Goal: Task Accomplishment & Management: Complete application form

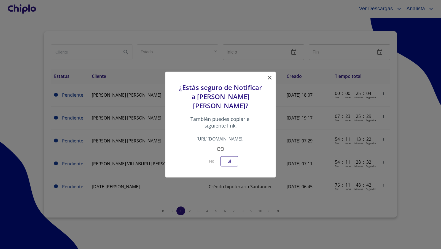
click at [269, 76] on icon at bounding box center [269, 77] width 7 height 7
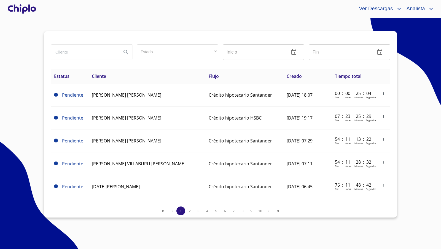
click at [32, 6] on div at bounding box center [22, 9] width 31 height 18
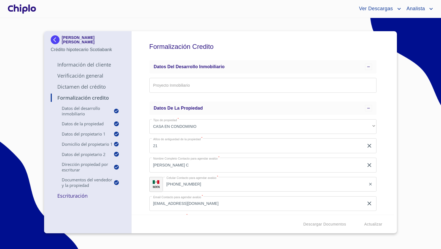
click at [381, 133] on div "Formalización Credito Datos del Desarrollo Inmobiliario Proyecto Inmobiliario ​…" at bounding box center [263, 122] width 263 height 183
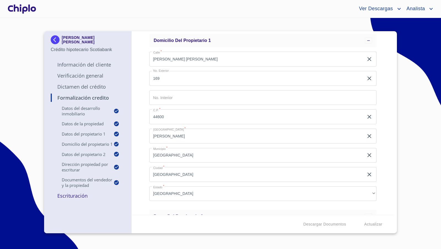
scroll to position [246, 0]
click at [37, 12] on div "Ver Descargas Analista" at bounding box center [235, 8] width 397 height 9
click at [29, 9] on div at bounding box center [22, 9] width 31 height 18
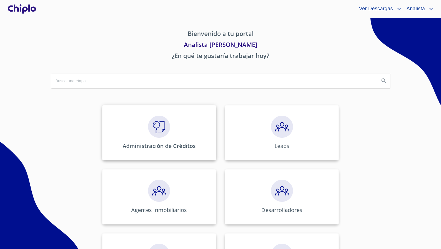
click at [163, 116] on img at bounding box center [159, 126] width 22 height 22
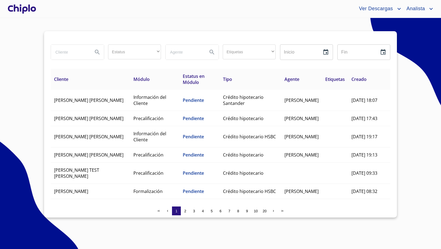
click at [71, 51] on input "search" at bounding box center [69, 52] width 37 height 15
type input "evy"
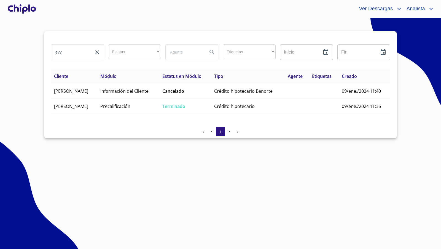
click at [32, 10] on div at bounding box center [22, 9] width 31 height 18
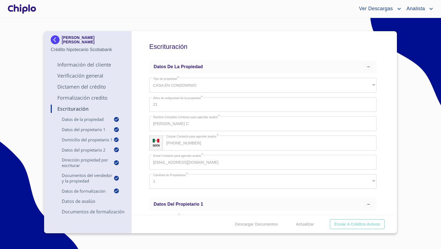
scroll to position [573, 0]
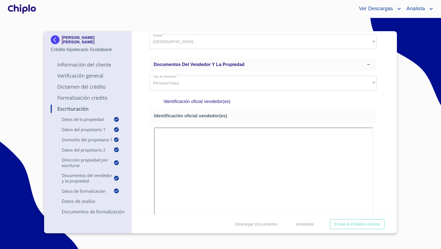
click at [383, 160] on div "Escrituración Datos de la propiedad Tipo de propiedad   * CASA EN CONDOMINIO ​ …" at bounding box center [263, 122] width 263 height 183
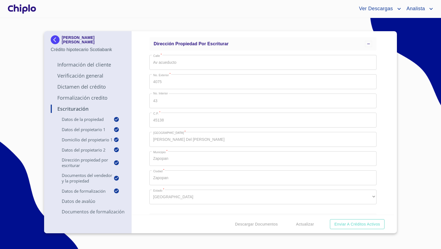
scroll to position [419, 0]
drag, startPoint x: 384, startPoint y: 120, endPoint x: 380, endPoint y: 121, distance: 3.6
click at [380, 121] on div "Escrituración Datos de la propiedad Tipo de propiedad   * CASA EN CONDOMINIO ​ …" at bounding box center [263, 122] width 263 height 183
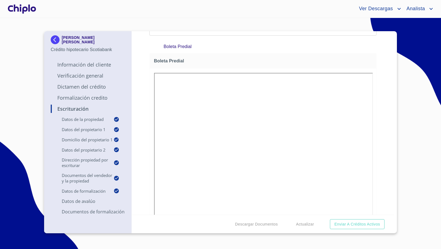
scroll to position [1910, 0]
click at [104, 99] on p "Formalización Credito" at bounding box center [88, 97] width 74 height 7
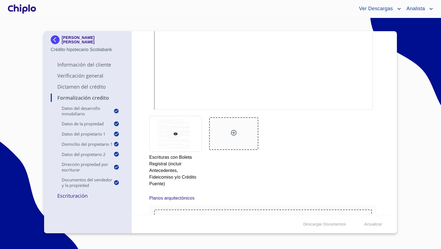
scroll to position [2808, 0]
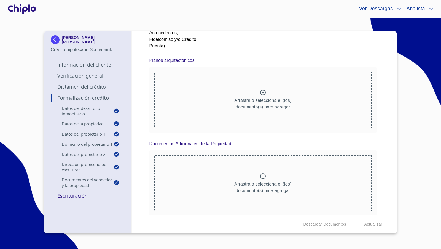
click at [26, 9] on div at bounding box center [22, 9] width 31 height 18
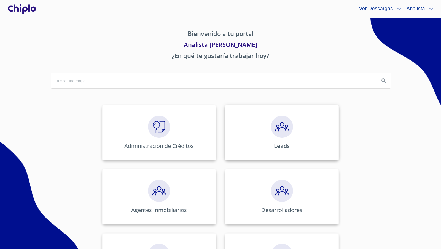
click at [285, 126] on img at bounding box center [282, 126] width 22 height 22
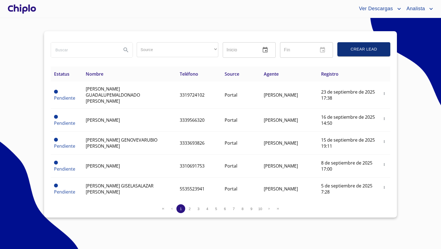
click at [353, 51] on span "Crear Lead" at bounding box center [364, 49] width 40 height 7
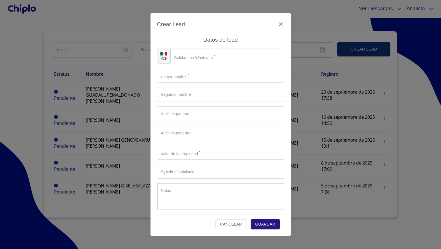
click at [173, 77] on input "Source" at bounding box center [220, 75] width 127 height 15
paste input "[PERSON_NAME]"
drag, startPoint x: 204, startPoint y: 76, endPoint x: 175, endPoint y: 75, distance: 28.9
click at [175, 75] on input "EVYEL GARCIA ROBLES" at bounding box center [211, 75] width 108 height 15
type input "EVYEL"
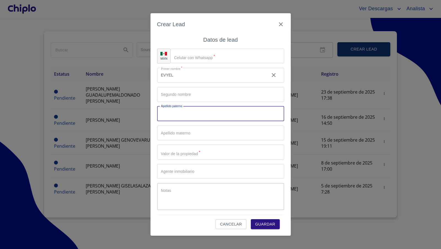
paste input "GARCIA ROBLES"
type input "GARCIA"
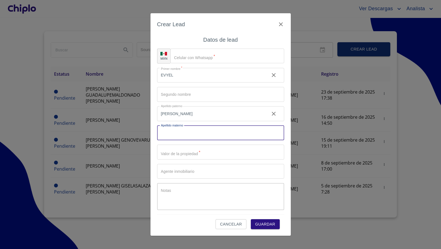
paste input "ROBLES"
click at [184, 134] on input "ROBLES" at bounding box center [211, 132] width 108 height 15
type input "ROBLES"
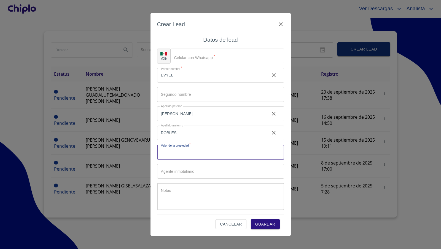
click at [182, 156] on input "Source" at bounding box center [220, 151] width 127 height 15
type input "$2,100,000"
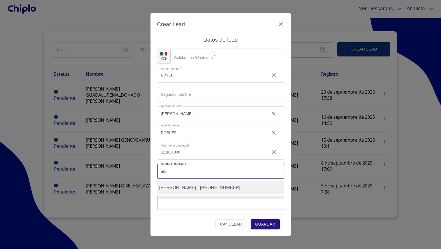
click at [193, 188] on span "alicia bautista - +5213318507527" at bounding box center [199, 187] width 81 height 5
type input "alicia bautista - +5213318507527"
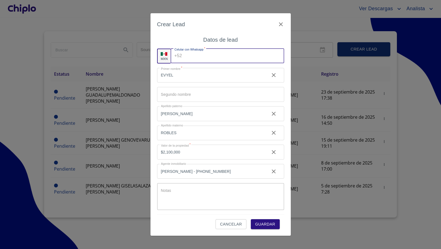
click at [188, 58] on input "Source" at bounding box center [234, 55] width 100 height 15
type input "(33)10485003"
click at [273, 223] on span "Guardar" at bounding box center [265, 223] width 20 height 7
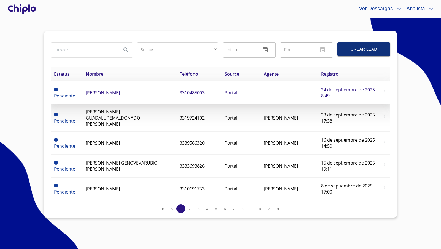
click at [121, 89] on td "EVYEL GARCIA ROBLES" at bounding box center [129, 92] width 94 height 23
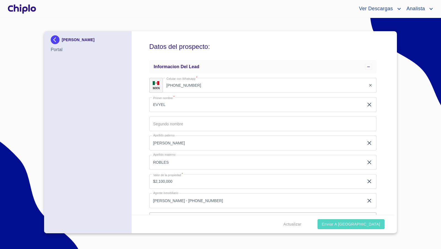
click at [357, 223] on span "Enviar a Chiplo" at bounding box center [351, 223] width 58 height 7
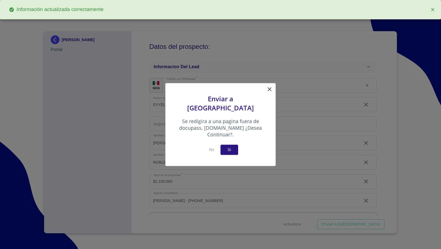
click at [228, 147] on span "Si" at bounding box center [229, 149] width 9 height 7
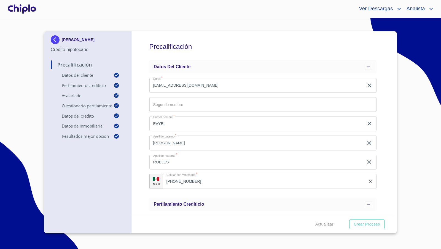
click at [25, 9] on div at bounding box center [22, 9] width 31 height 18
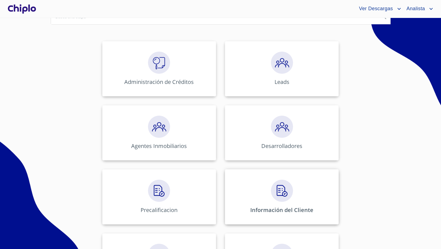
scroll to position [67, 0]
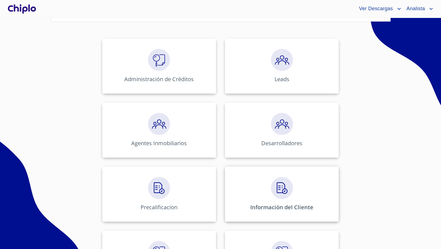
click at [291, 194] on div "Información del Cliente" at bounding box center [282, 193] width 114 height 55
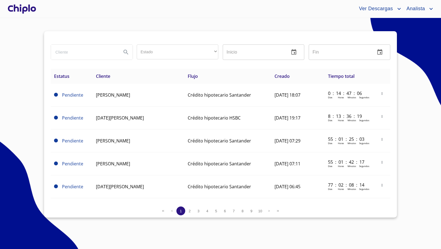
click at [26, 10] on div at bounding box center [22, 9] width 31 height 18
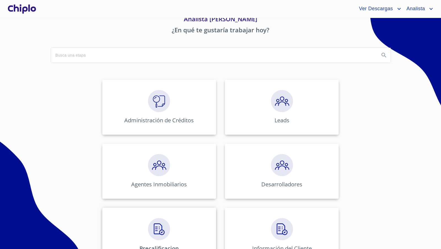
scroll to position [45, 0]
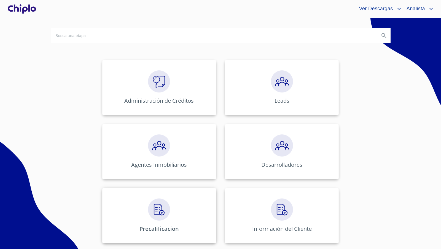
click at [153, 206] on img at bounding box center [159, 209] width 22 height 22
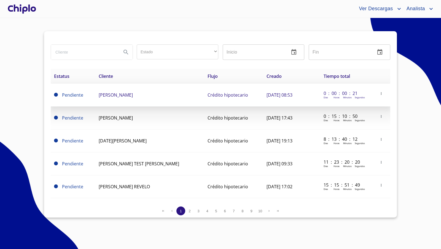
click at [106, 97] on span "[PERSON_NAME]" at bounding box center [116, 95] width 34 height 6
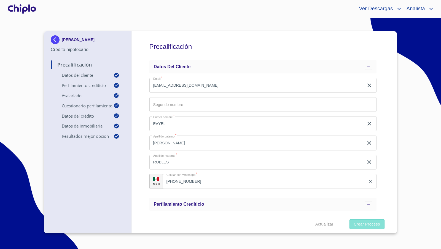
click at [360, 222] on span "Crear Proceso" at bounding box center [367, 223] width 26 height 7
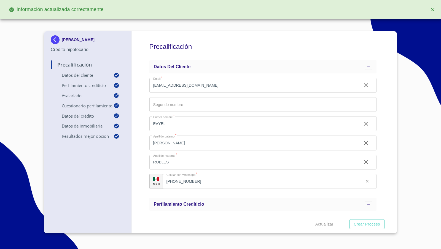
type input "0.33333333333333337"
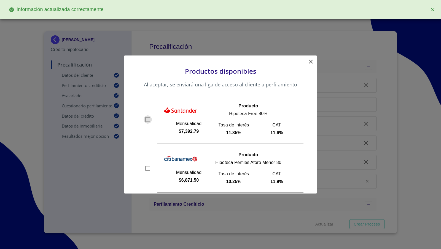
click at [150, 116] on input "checkbox" at bounding box center [148, 119] width 8 height 8
checkbox input "true"
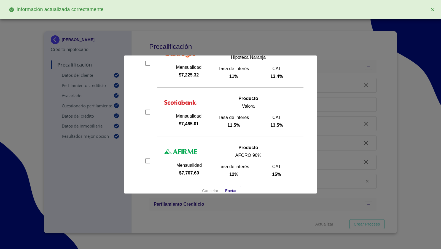
scroll to position [263, 0]
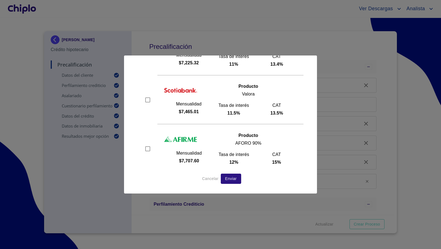
click at [231, 176] on span "Enviar" at bounding box center [231, 178] width 12 height 7
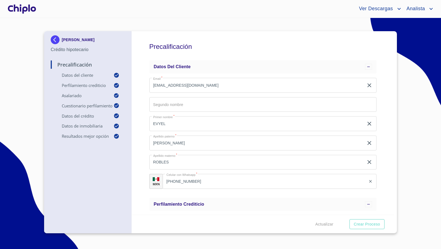
click at [28, 11] on div at bounding box center [22, 9] width 31 height 18
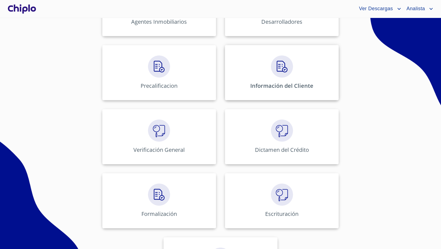
scroll to position [189, 0]
click at [282, 78] on div "Información del Cliente" at bounding box center [282, 71] width 114 height 55
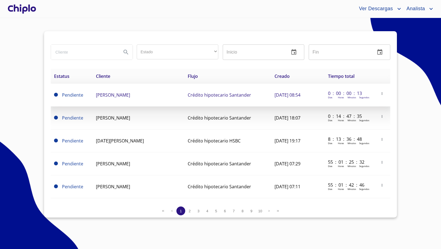
click at [106, 93] on span "EVYEL GARCIA ROBLES" at bounding box center [113, 95] width 34 height 6
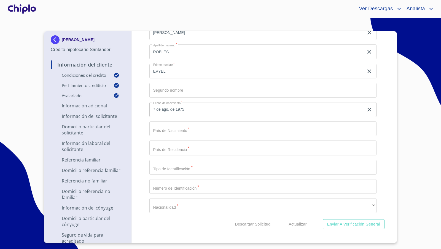
scroll to position [582, 0]
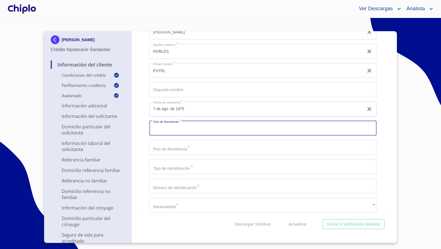
click at [206, 131] on input "Selecciona tu producto   *" at bounding box center [262, 128] width 227 height 15
type input "MEXICO"
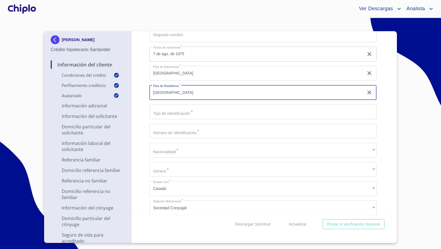
scroll to position [646, 0]
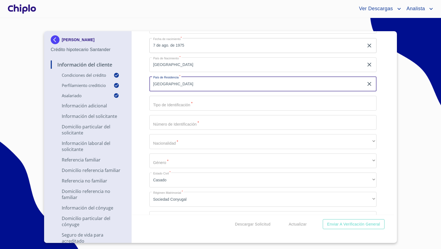
type input "MEXICO"
click at [185, 105] on input "Selecciona tu producto   *" at bounding box center [262, 103] width 227 height 15
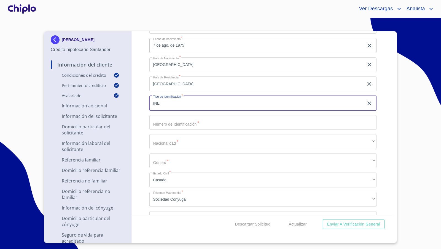
type input "INE"
click at [186, 121] on input "Selecciona tu producto   *" at bounding box center [262, 122] width 227 height 15
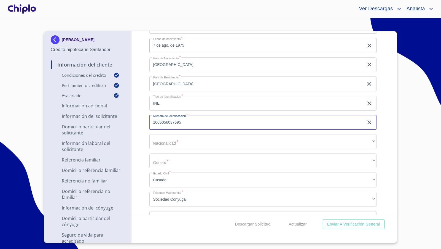
type input "1005056037695"
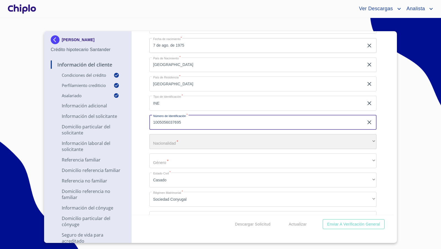
click at [220, 139] on div "​" at bounding box center [262, 141] width 227 height 15
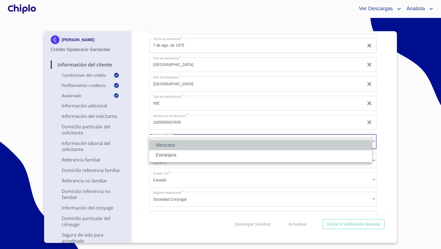
click at [190, 146] on li "Mexicana" at bounding box center [260, 145] width 223 height 10
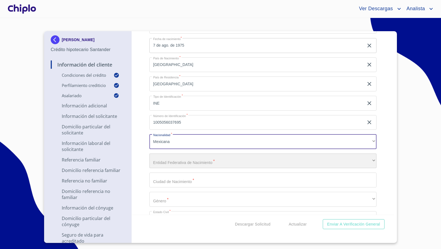
click at [199, 163] on div "​" at bounding box center [262, 160] width 227 height 15
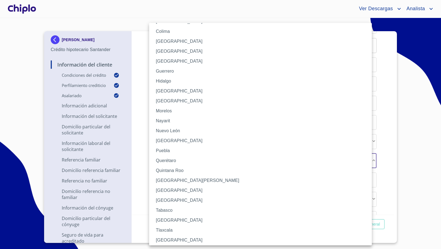
scroll to position [103, 0]
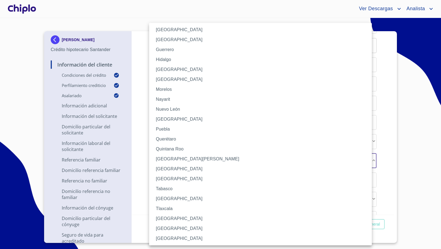
click at [172, 237] on li "Zacatecas" at bounding box center [262, 238] width 227 height 10
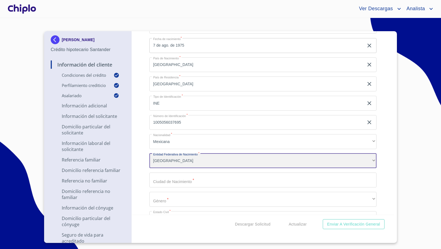
scroll to position [102, 0]
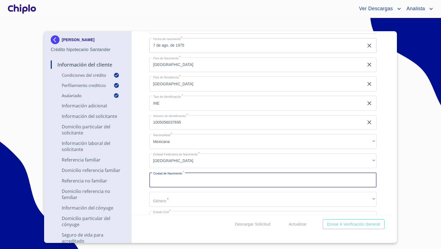
click at [177, 182] on input "Selecciona tu producto   *" at bounding box center [262, 179] width 227 height 15
type input "TRINIDAD GARCIA DE LA CADENA"
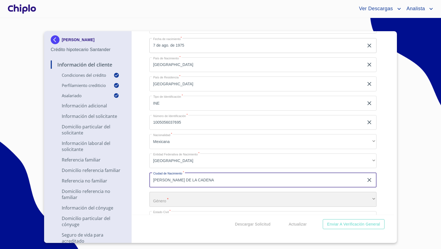
click at [167, 199] on div "​" at bounding box center [262, 198] width 227 height 15
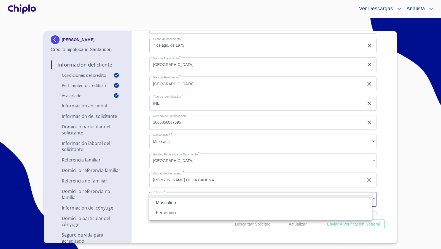
click at [166, 203] on li "Masculino" at bounding box center [260, 203] width 223 height 10
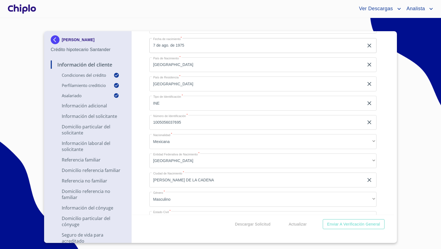
click at [142, 169] on div "Información del Cliente Condiciones del Crédito Selecciona tu producto   * Adqu…" at bounding box center [263, 122] width 263 height 183
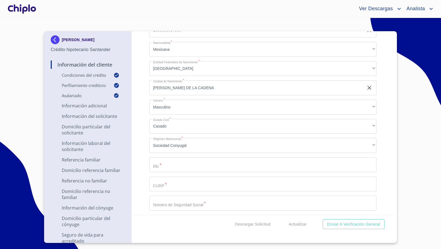
scroll to position [747, 0]
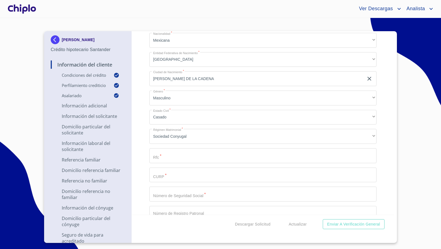
click at [171, 156] on input "Selecciona tu producto   *" at bounding box center [262, 155] width 227 height 15
paste input "GARE7508078I8"
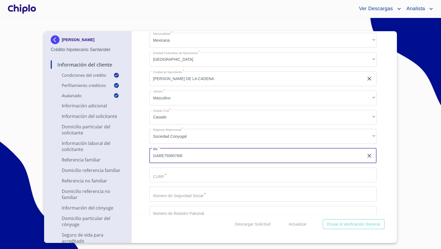
type input "GARE7508078I8"
click at [165, 177] on input "Selecciona tu producto   *" at bounding box center [262, 174] width 227 height 15
paste input "GARE750807HZSRBV16"
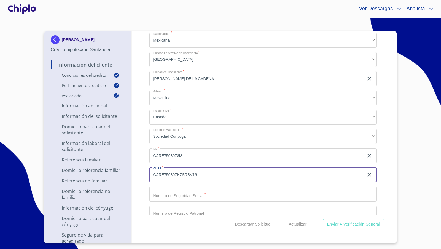
type input "GARE750807HZSRBV16"
click at [146, 175] on div "Información del Cliente Condiciones del Crédito Selecciona tu producto   * Adqu…" at bounding box center [263, 122] width 263 height 183
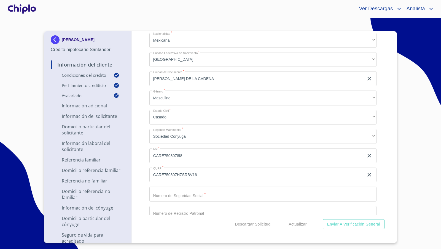
click at [186, 193] on input "Selecciona tu producto   *" at bounding box center [262, 193] width 227 height 15
paste input "04987566090"
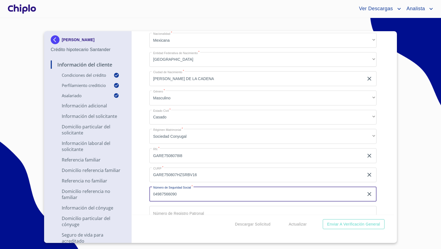
type input "04987566090"
click at [139, 189] on div "Información del Cliente Condiciones del Crédito Selecciona tu producto   * Adqu…" at bounding box center [263, 122] width 263 height 183
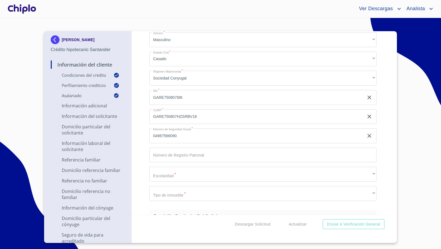
scroll to position [809, 0]
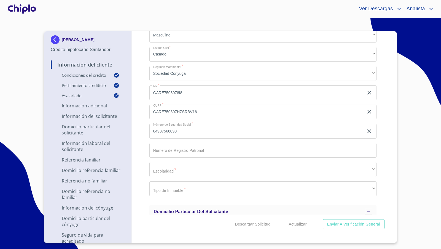
click at [170, 150] on input "Selecciona tu producto   *" at bounding box center [262, 150] width 227 height 15
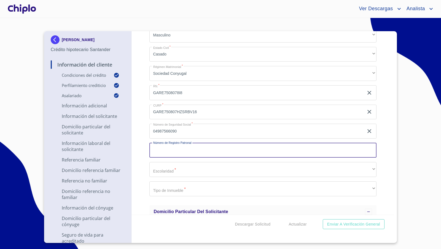
paste input "B8816354104"
type input "B8816354104"
click at [142, 149] on div "Información del Cliente Condiciones del Crédito Selecciona tu producto   * Adqu…" at bounding box center [263, 122] width 263 height 183
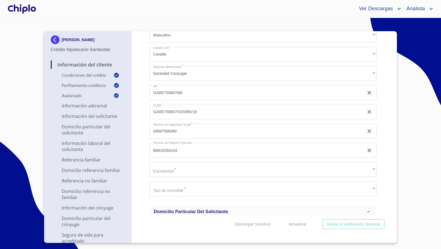
click at [142, 171] on div "Información del Cliente Condiciones del Crédito Selecciona tu producto   * Adqu…" at bounding box center [263, 122] width 263 height 183
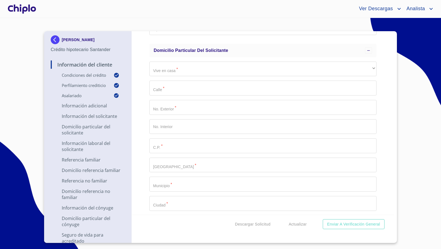
scroll to position [974, 0]
click at [143, 95] on div "Información del Cliente Condiciones del Crédito Selecciona tu producto   * Adqu…" at bounding box center [263, 122] width 263 height 183
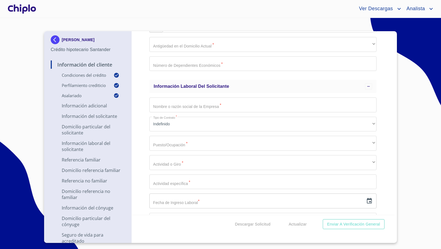
scroll to position [1214, 0]
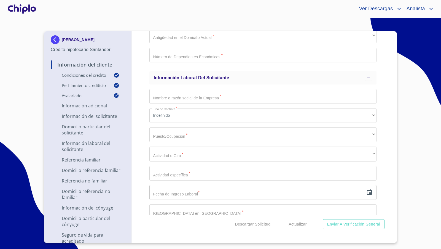
click at [191, 96] on input "Selecciona tu producto   *" at bounding box center [262, 96] width 227 height 15
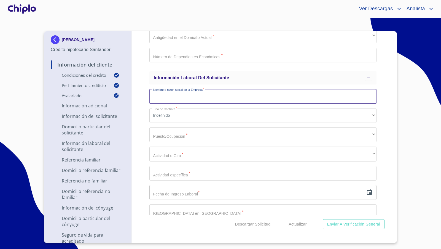
paste input "Hella Automotive México S.A. de C.V."
type input "Hella Automotive México S.A. de C.V."
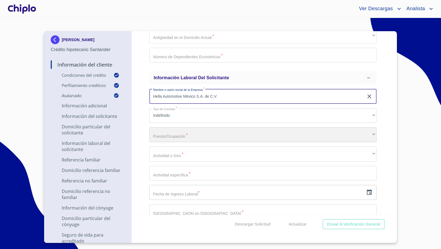
click at [166, 136] on div "​" at bounding box center [262, 134] width 227 height 15
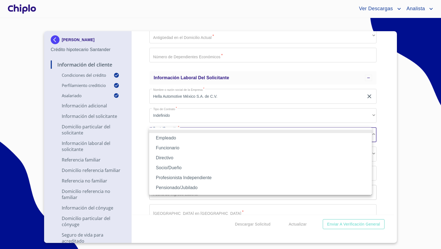
drag, startPoint x: 170, startPoint y: 139, endPoint x: 155, endPoint y: 148, distance: 18.1
click at [170, 138] on li "Empleado" at bounding box center [260, 138] width 223 height 10
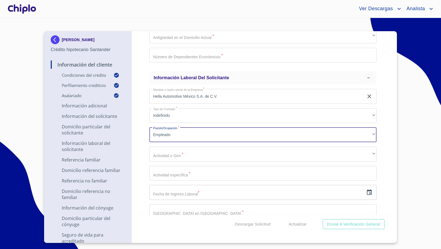
click at [140, 160] on div "Información del Cliente Condiciones del Crédito Selecciona tu producto   * Adqu…" at bounding box center [263, 122] width 263 height 183
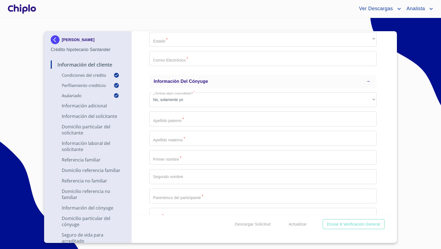
scroll to position [2165, 0]
click at [179, 122] on input "Selecciona tu producto   *" at bounding box center [262, 119] width 227 height 15
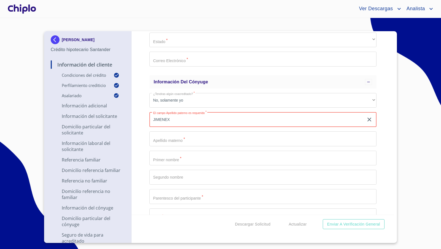
type input "JIMENEX"
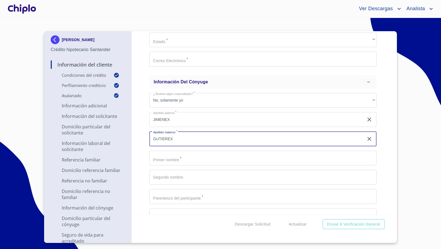
type input "GUTIEREX"
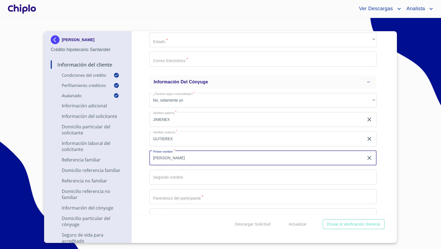
type input "[PERSON_NAME]"
click at [185, 117] on input "JIMENEX" at bounding box center [256, 119] width 215 height 15
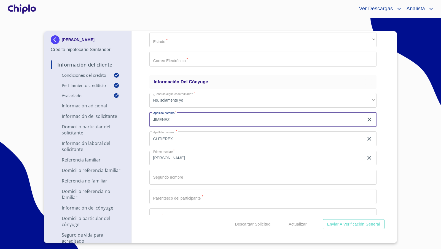
type input "JIMENEZ"
click at [141, 137] on div "Información del Cliente Condiciones del Crédito Selecciona tu producto   * Adqu…" at bounding box center [263, 122] width 263 height 183
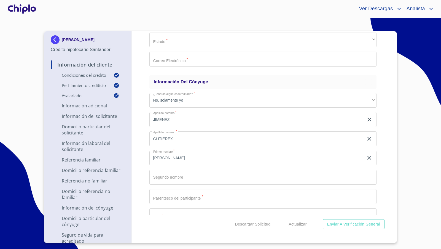
click at [195, 140] on input "GUTIEREX" at bounding box center [256, 138] width 215 height 15
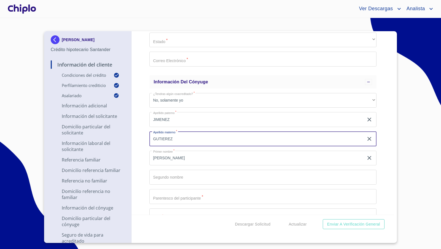
type input "GUTIEREZ"
click at [141, 126] on div "Información del Cliente Condiciones del Crédito Selecciona tu producto   * Adqu…" at bounding box center [263, 122] width 263 height 183
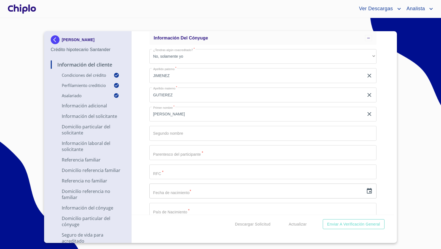
scroll to position [2212, 0]
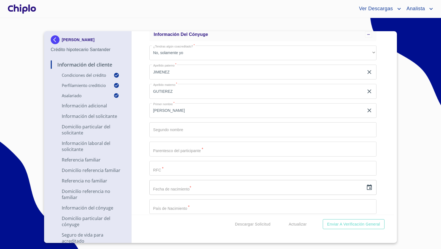
click at [163, 150] on input "Selecciona tu producto   *" at bounding box center [262, 148] width 227 height 15
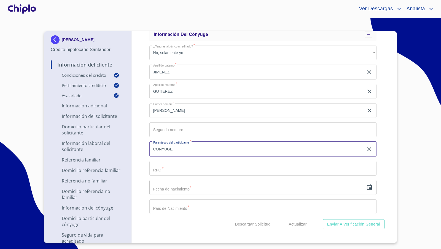
type input "CONYUGE"
click at [143, 158] on div "Información del Cliente Condiciones del Crédito Selecciona tu producto   * Adqu…" at bounding box center [263, 122] width 263 height 183
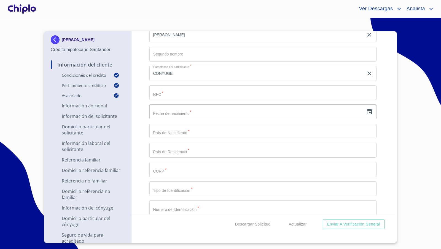
scroll to position [2289, 0]
click at [171, 133] on input "Selecciona tu producto   *" at bounding box center [262, 129] width 227 height 15
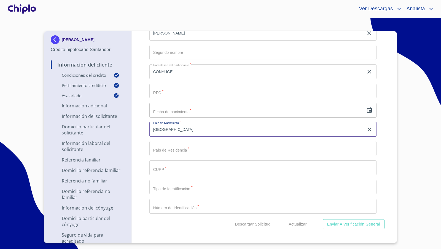
type input "[GEOGRAPHIC_DATA]"
click at [185, 145] on input "Selecciona tu producto   *" at bounding box center [262, 148] width 227 height 15
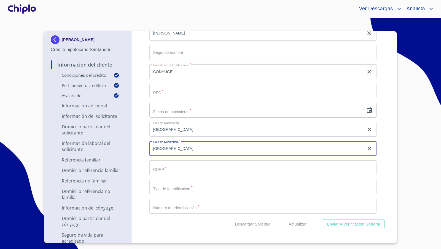
type input "[GEOGRAPHIC_DATA]"
click at [143, 139] on div "Información del Cliente Condiciones del Crédito Selecciona tu producto   * Adqu…" at bounding box center [263, 122] width 263 height 183
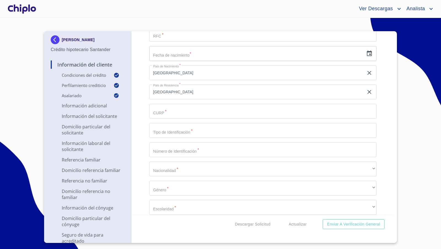
scroll to position [2347, 0]
click at [163, 131] on input "Selecciona tu producto   *" at bounding box center [262, 129] width 227 height 15
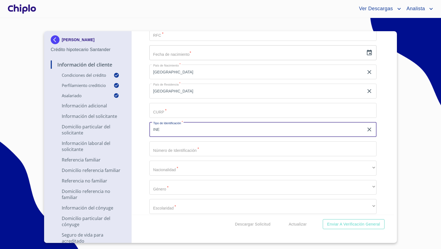
type input "INE"
click at [144, 123] on div "Información del Cliente Condiciones del Crédito Selecciona tu producto   * Adqu…" at bounding box center [263, 122] width 263 height 183
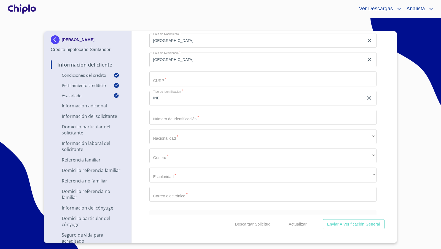
scroll to position [2381, 0]
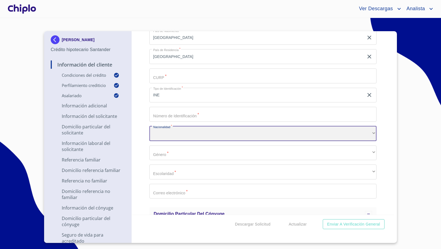
click at [164, 129] on div "​" at bounding box center [262, 133] width 227 height 15
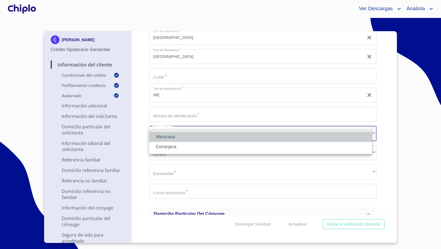
click at [164, 139] on li "Mexicana" at bounding box center [260, 137] width 223 height 10
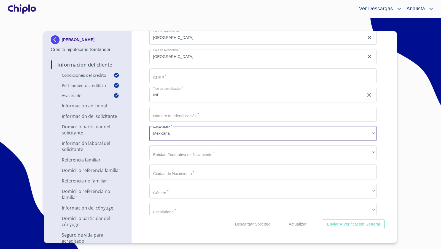
click at [141, 136] on div "Información del Cliente Condiciones del Crédito Selecciona tu producto   * Adqu…" at bounding box center [263, 122] width 263 height 183
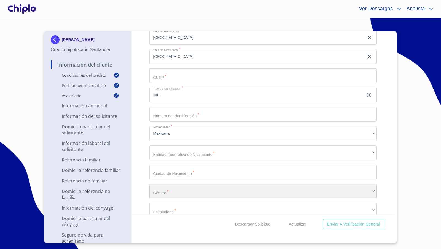
click at [173, 191] on div "​" at bounding box center [262, 190] width 227 height 15
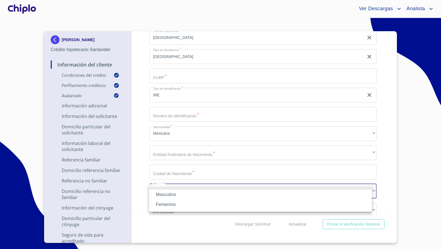
click at [164, 202] on li "Femenino" at bounding box center [260, 204] width 223 height 10
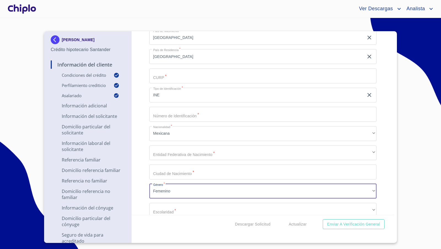
click at [143, 188] on div "Información del Cliente Condiciones del Crédito Selecciona tu producto   * Adqu…" at bounding box center [263, 122] width 263 height 183
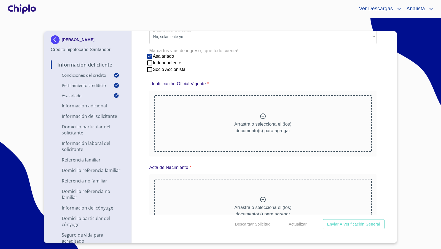
scroll to position [3799, 0]
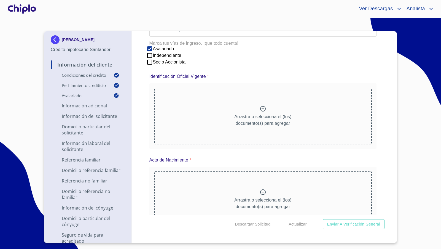
click at [261, 108] on icon at bounding box center [263, 108] width 7 height 7
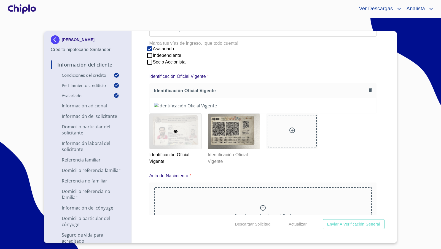
click at [375, 157] on div "Información del Cliente Condiciones del Crédito Selecciona tu producto   * Adqu…" at bounding box center [263, 122] width 263 height 183
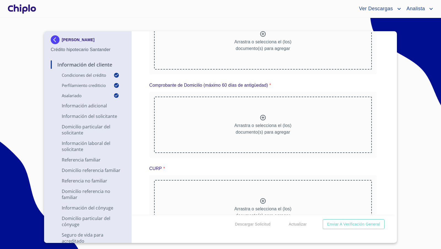
scroll to position [3975, 0]
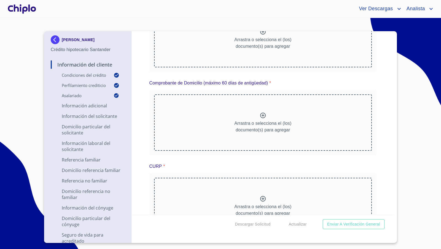
click at [259, 50] on p "Arrastra o selecciona el (los) documento(s) para agregar" at bounding box center [262, 42] width 57 height 13
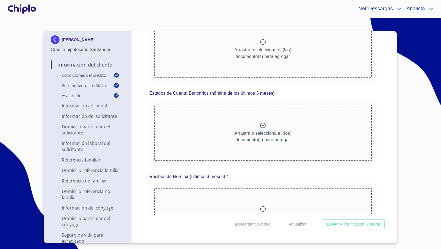
scroll to position [4299, 0]
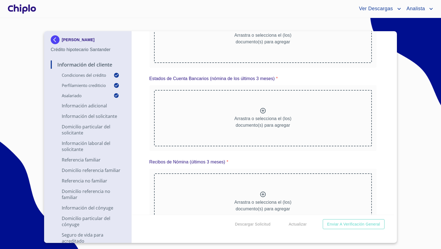
click at [260, 32] on div at bounding box center [263, 28] width 7 height 8
click at [382, 172] on div "Información del Cliente Condiciones del Crédito Selecciona tu producto   * Adqu…" at bounding box center [263, 122] width 263 height 183
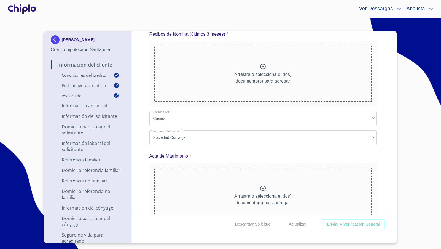
scroll to position [4433, 0]
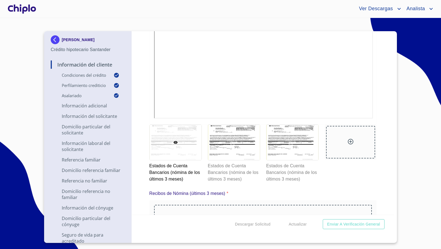
click at [385, 150] on div "Información del Cliente Condiciones del Crédito Selecciona tu producto   * Adqu…" at bounding box center [263, 122] width 263 height 183
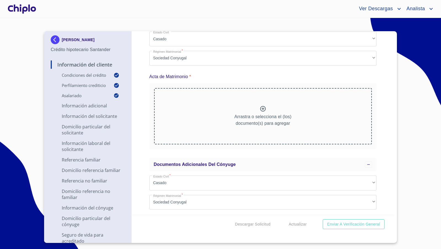
scroll to position [4673, 0]
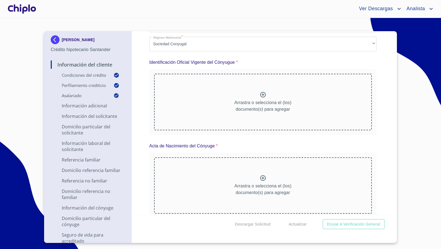
scroll to position [5043, 0]
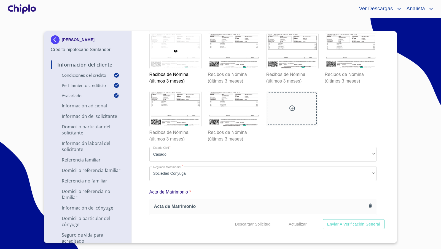
scroll to position [4768, 0]
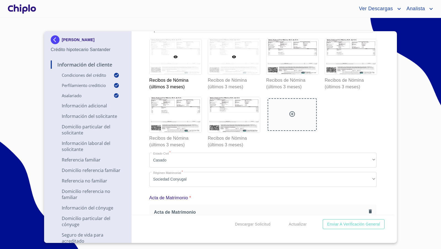
click at [241, 74] on div at bounding box center [234, 56] width 52 height 35
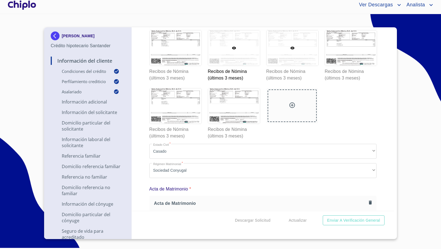
click at [294, 66] on div at bounding box center [292, 47] width 52 height 35
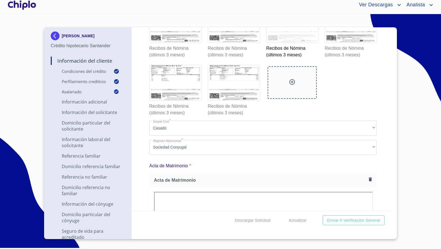
scroll to position [4808, 0]
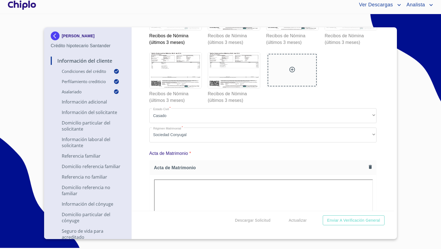
click at [363, 30] on div at bounding box center [351, 12] width 52 height 35
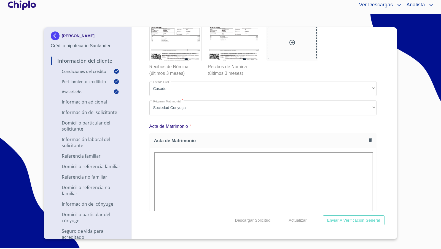
scroll to position [4836, 0]
click at [192, 60] on div at bounding box center [176, 42] width 52 height 35
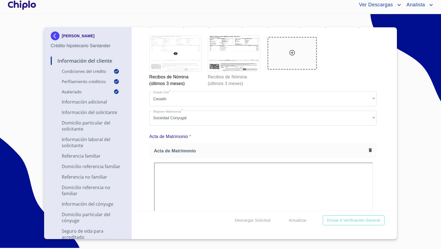
scroll to position [4830, 0]
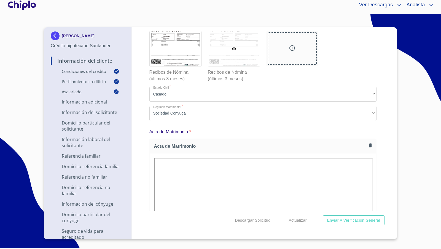
click at [237, 66] on div at bounding box center [234, 48] width 52 height 35
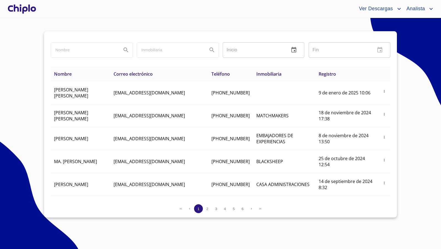
click at [31, 10] on div at bounding box center [22, 9] width 31 height 18
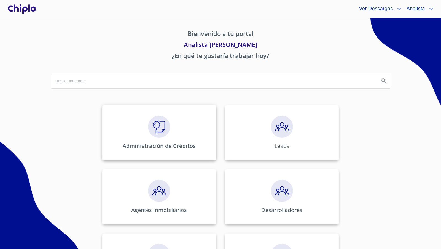
click at [161, 131] on img at bounding box center [159, 126] width 22 height 22
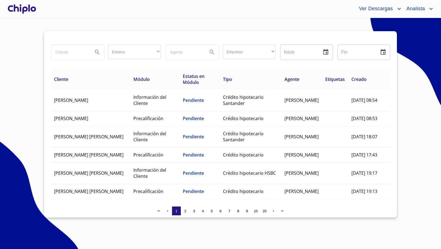
click at [67, 51] on input "search" at bounding box center [69, 52] width 37 height 15
type input "[PERSON_NAME]"
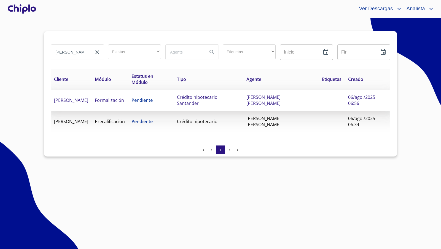
click at [60, 97] on span "[PERSON_NAME]" at bounding box center [71, 100] width 34 height 6
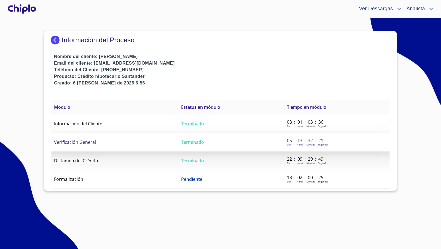
click at [88, 143] on span "Verificación General" at bounding box center [75, 142] width 42 height 6
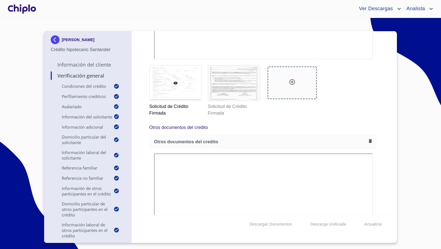
scroll to position [7384, 0]
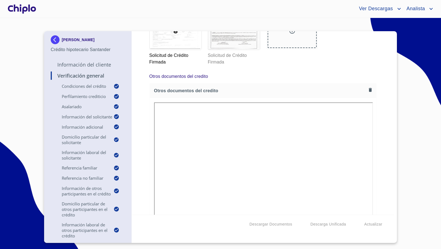
click at [194, 50] on div at bounding box center [176, 31] width 52 height 35
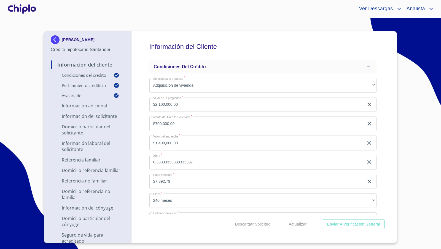
scroll to position [4520, 0]
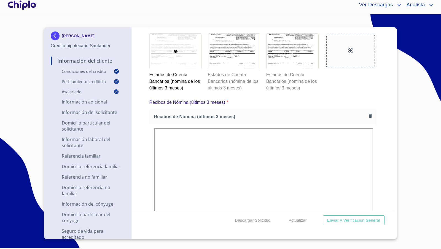
click at [375, 102] on div "Información del Cliente Condiciones del Crédito Selecciona tu producto   * Adqu…" at bounding box center [263, 118] width 263 height 183
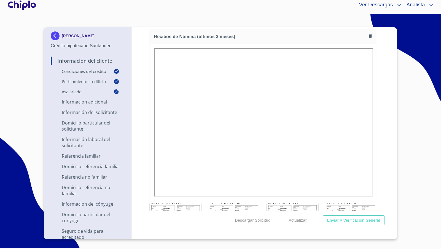
scroll to position [4622, 0]
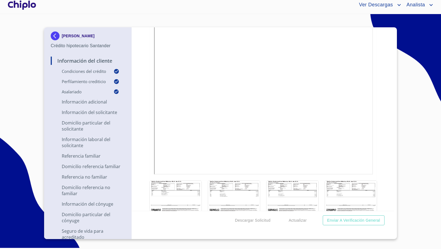
click at [379, 94] on div "Información del Cliente Condiciones del Crédito Selecciona tu producto   * Adqu…" at bounding box center [263, 118] width 263 height 183
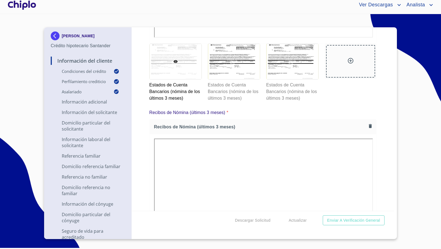
scroll to position [4509, 0]
drag, startPoint x: 382, startPoint y: 148, endPoint x: 379, endPoint y: 148, distance: 2.8
click at [382, 148] on div "Información del Cliente Condiciones del Crédito Selecciona tu producto   * Adqu…" at bounding box center [263, 118] width 263 height 183
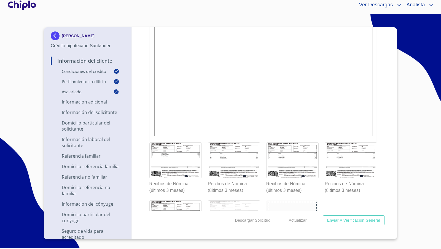
scroll to position [4661, 0]
click at [396, 165] on div "[PERSON_NAME] Crédito hipotecario Santander Información del Cliente Condiciones…" at bounding box center [220, 132] width 353 height 211
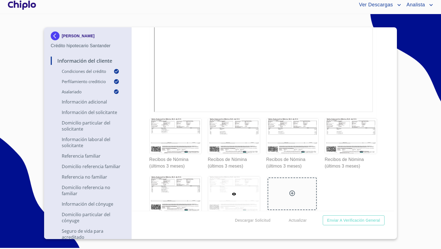
scroll to position [4508, 0]
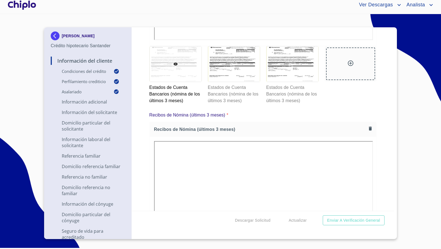
click at [379, 163] on div "Información del Cliente Condiciones del Crédito Selecciona tu producto   * Adqu…" at bounding box center [263, 118] width 263 height 183
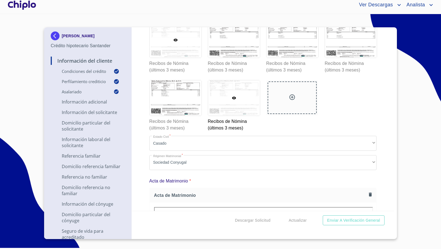
click at [191, 58] on div at bounding box center [176, 39] width 52 height 35
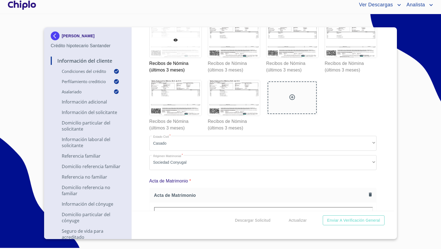
scroll to position [4720, 0]
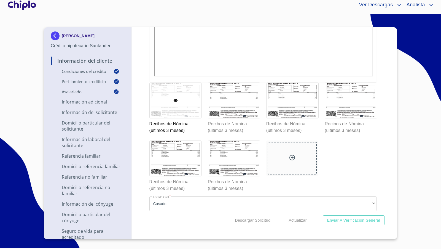
click at [377, 143] on div "Información del Cliente Condiciones del Crédito Selecciona tu producto   * Adqu…" at bounding box center [263, 118] width 263 height 183
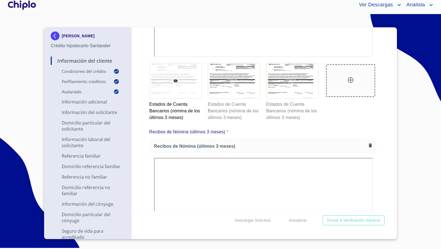
scroll to position [4489, 0]
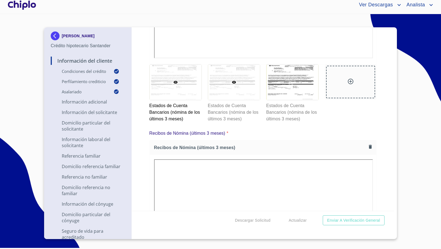
click at [242, 100] on div at bounding box center [234, 81] width 52 height 35
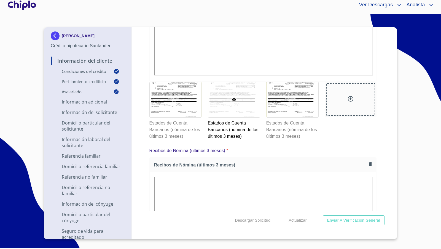
click at [378, 139] on div "Información del Cliente Condiciones del Crédito Selecciona tu producto   * Adqu…" at bounding box center [263, 118] width 263 height 183
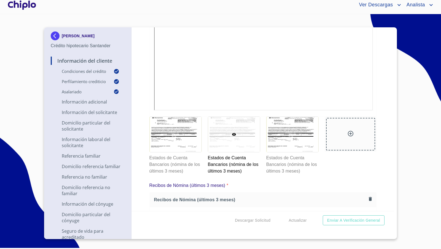
scroll to position [4437, 0]
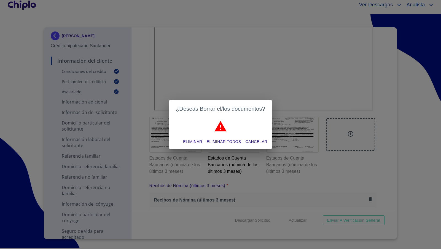
click at [228, 141] on span "Eliminar todos" at bounding box center [224, 141] width 34 height 7
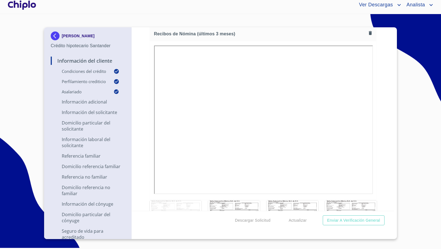
click at [379, 132] on div "Información del Cliente Condiciones del Crédito Selecciona tu producto   * Adqu…" at bounding box center [263, 118] width 263 height 183
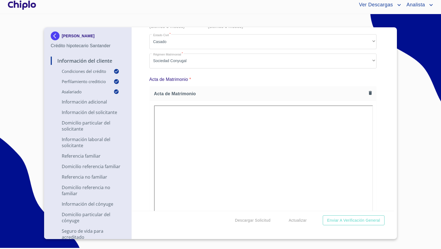
scroll to position [4720, 0]
click at [29, 5] on div at bounding box center [22, 5] width 31 height 18
